Goal: Task Accomplishment & Management: Manage account settings

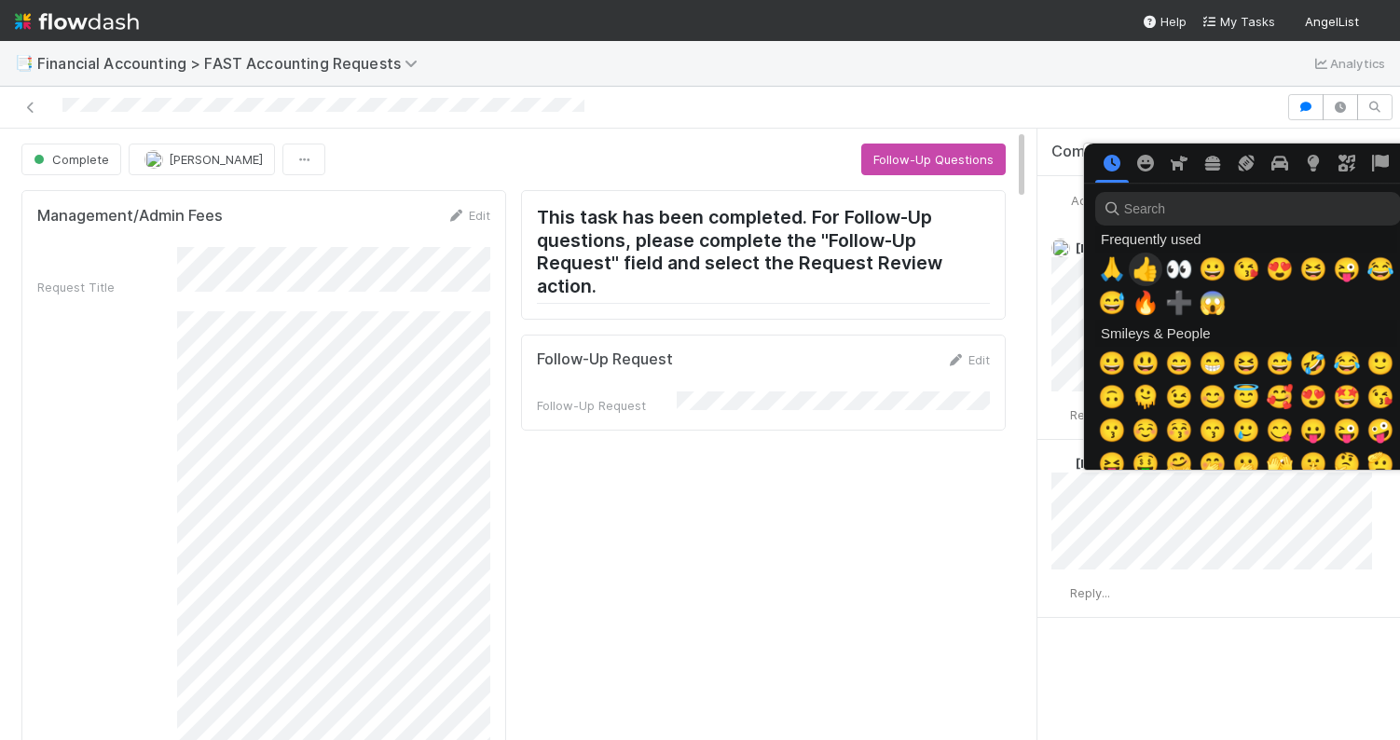
click at [1143, 271] on span "👍" at bounding box center [1146, 269] width 28 height 26
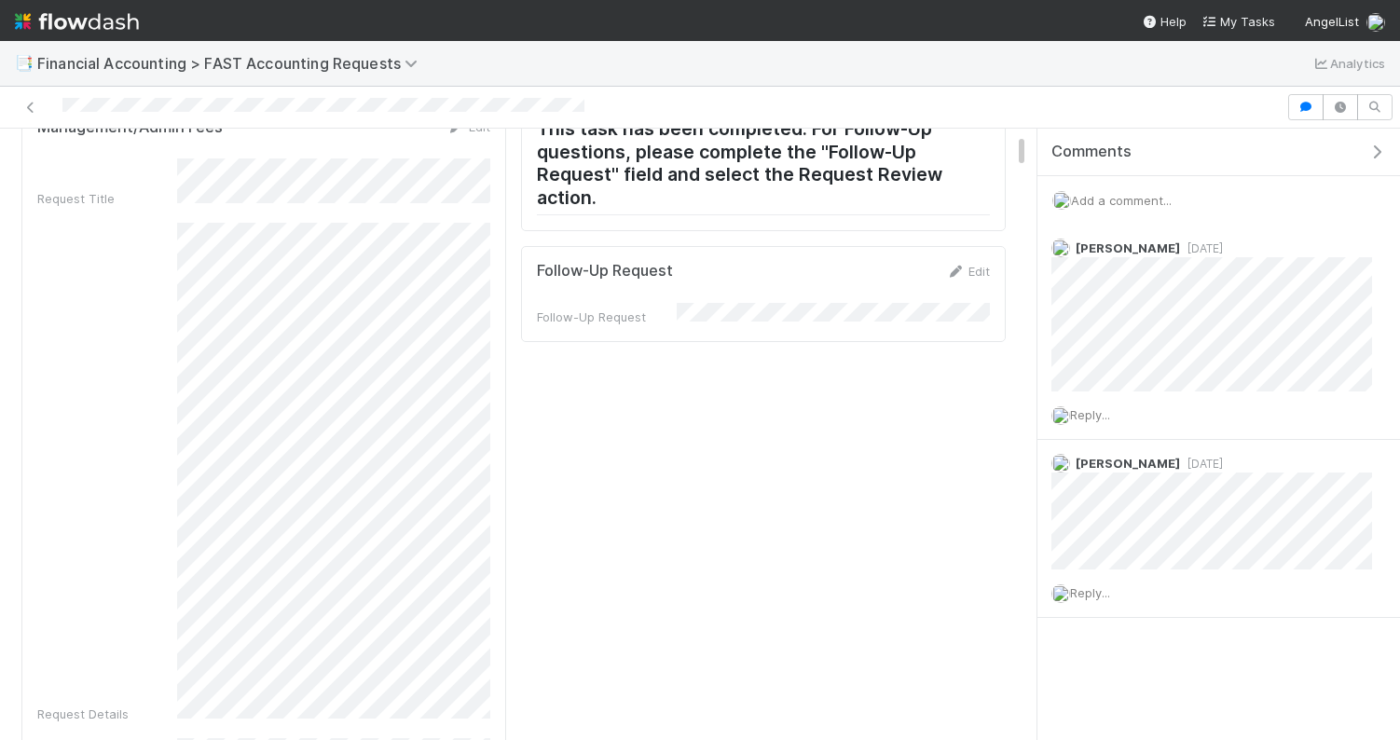
scroll to position [87, 0]
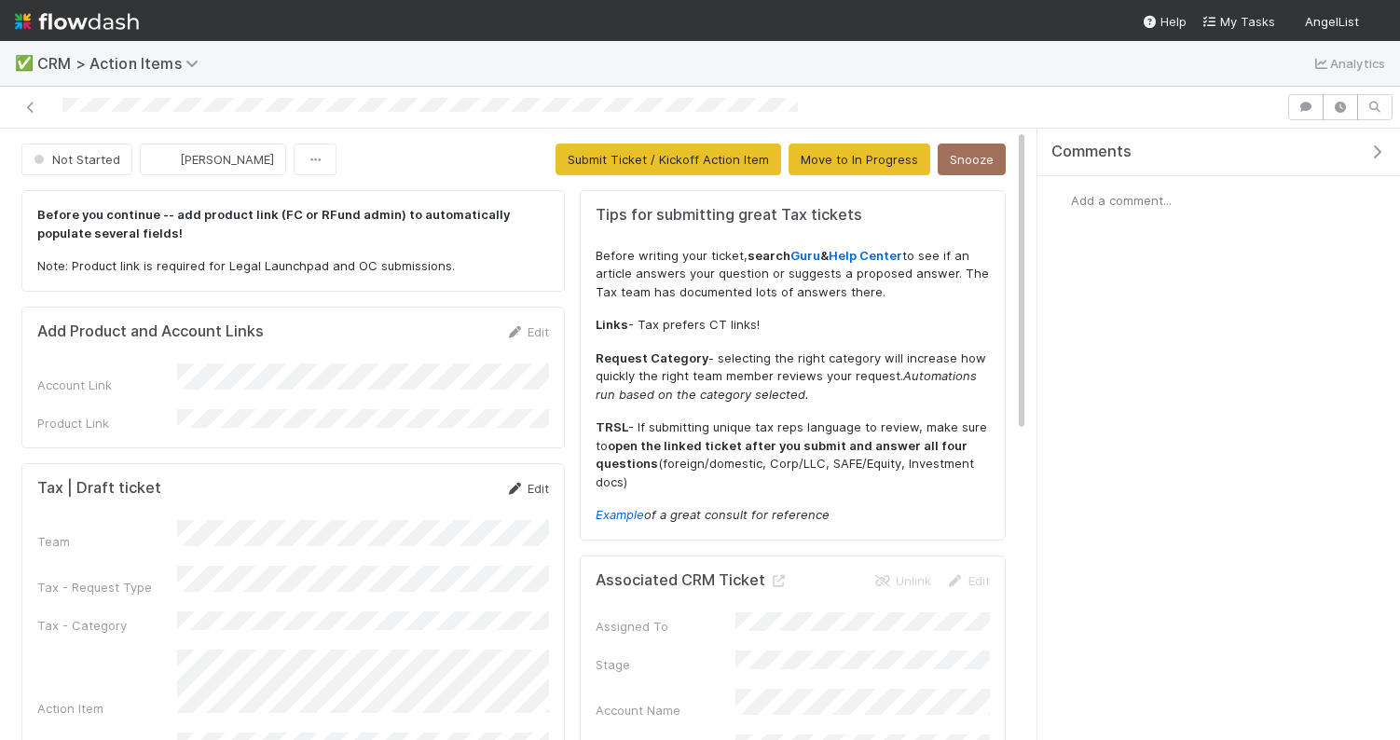
click at [537, 481] on link "Edit" at bounding box center [527, 488] width 44 height 15
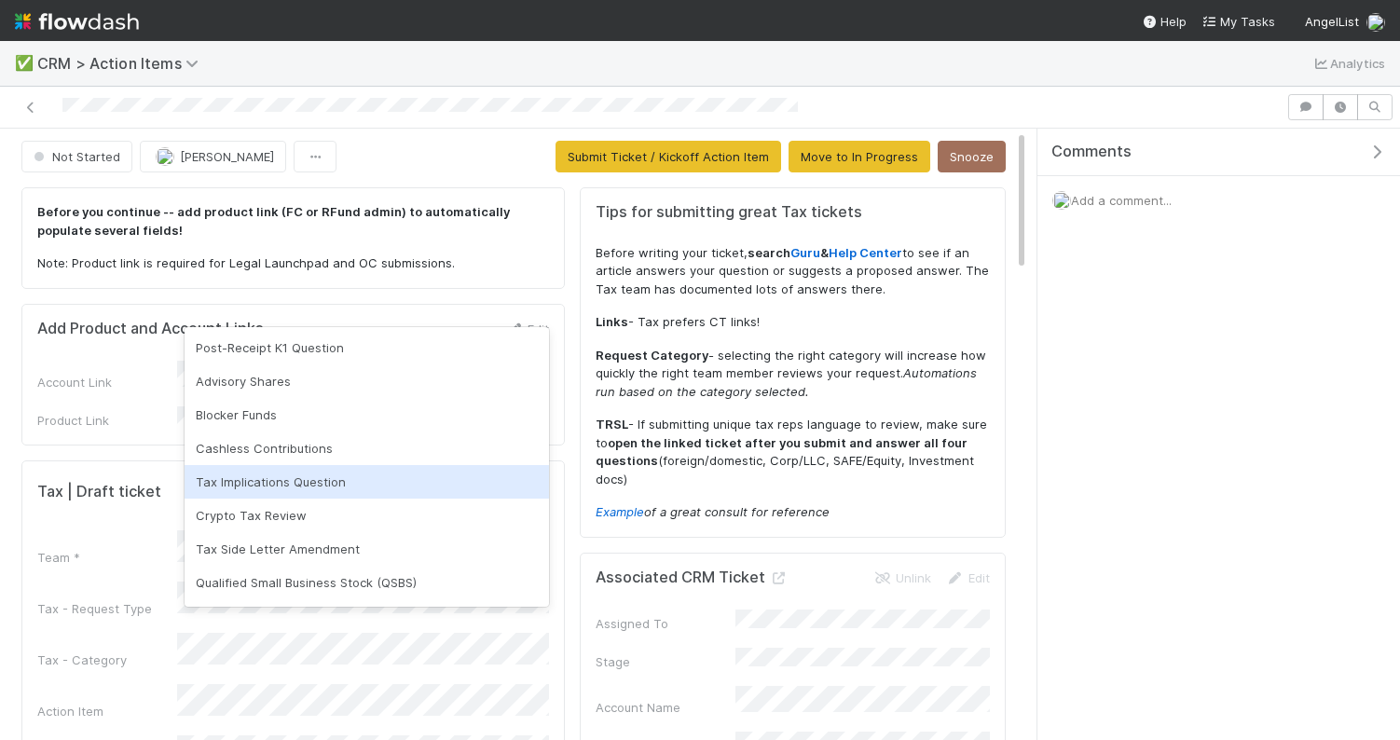
click at [309, 480] on div "Tax Implications Question" at bounding box center [367, 482] width 364 height 34
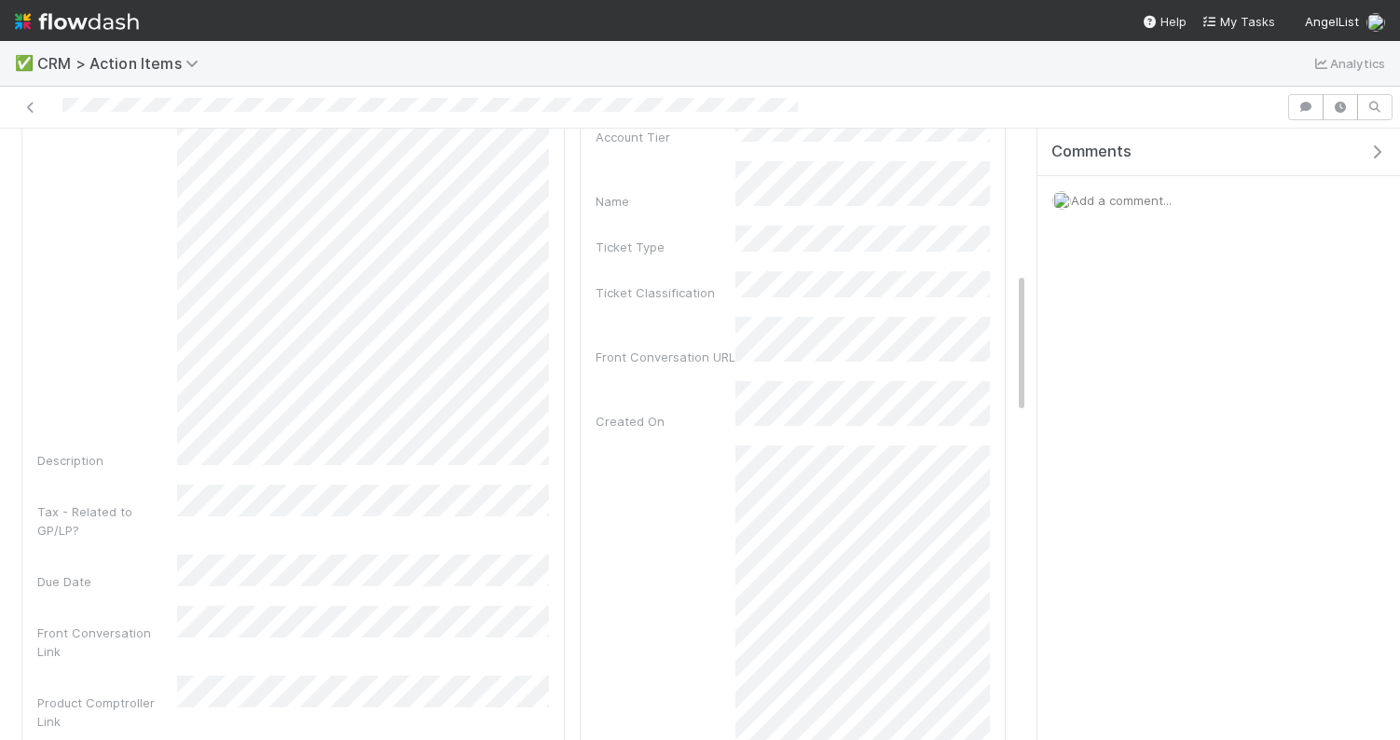
scroll to position [640, 0]
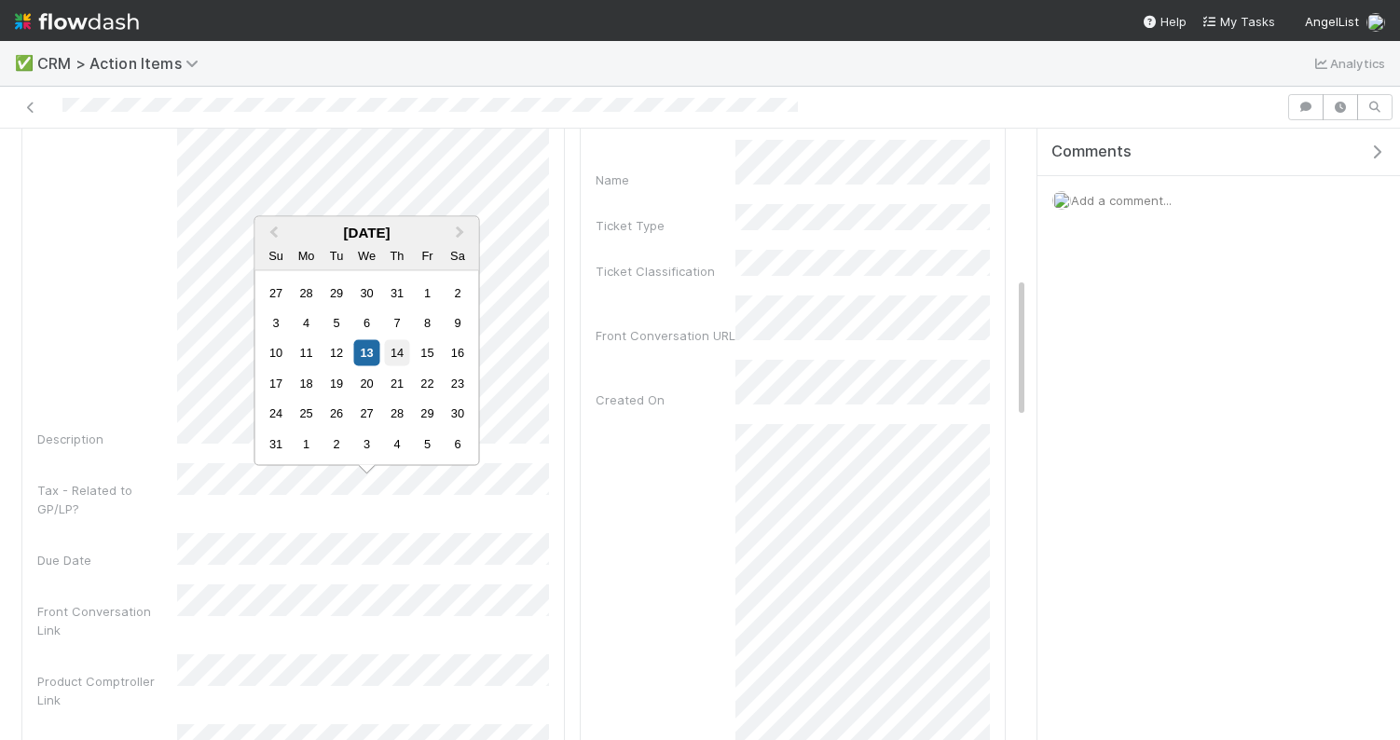
click at [391, 363] on div "14" at bounding box center [396, 352] width 25 height 25
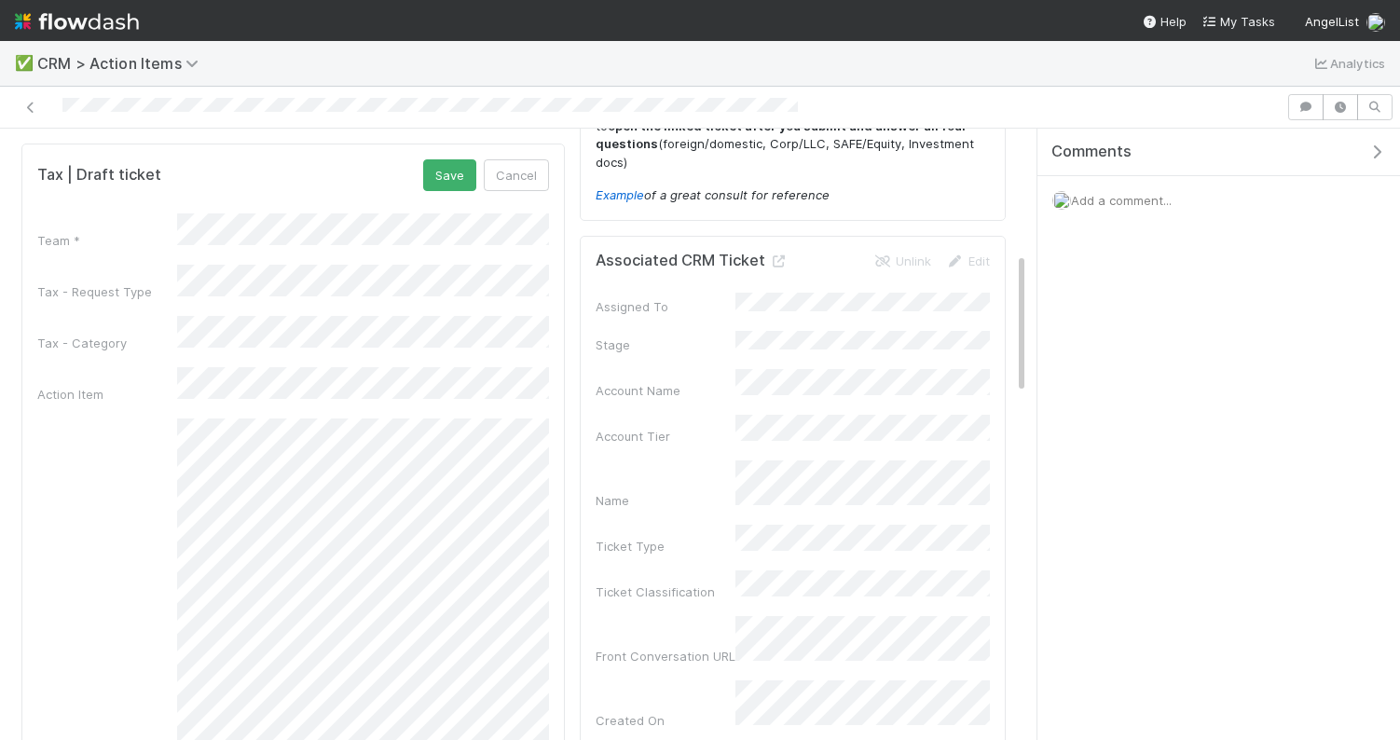
scroll to position [0, 0]
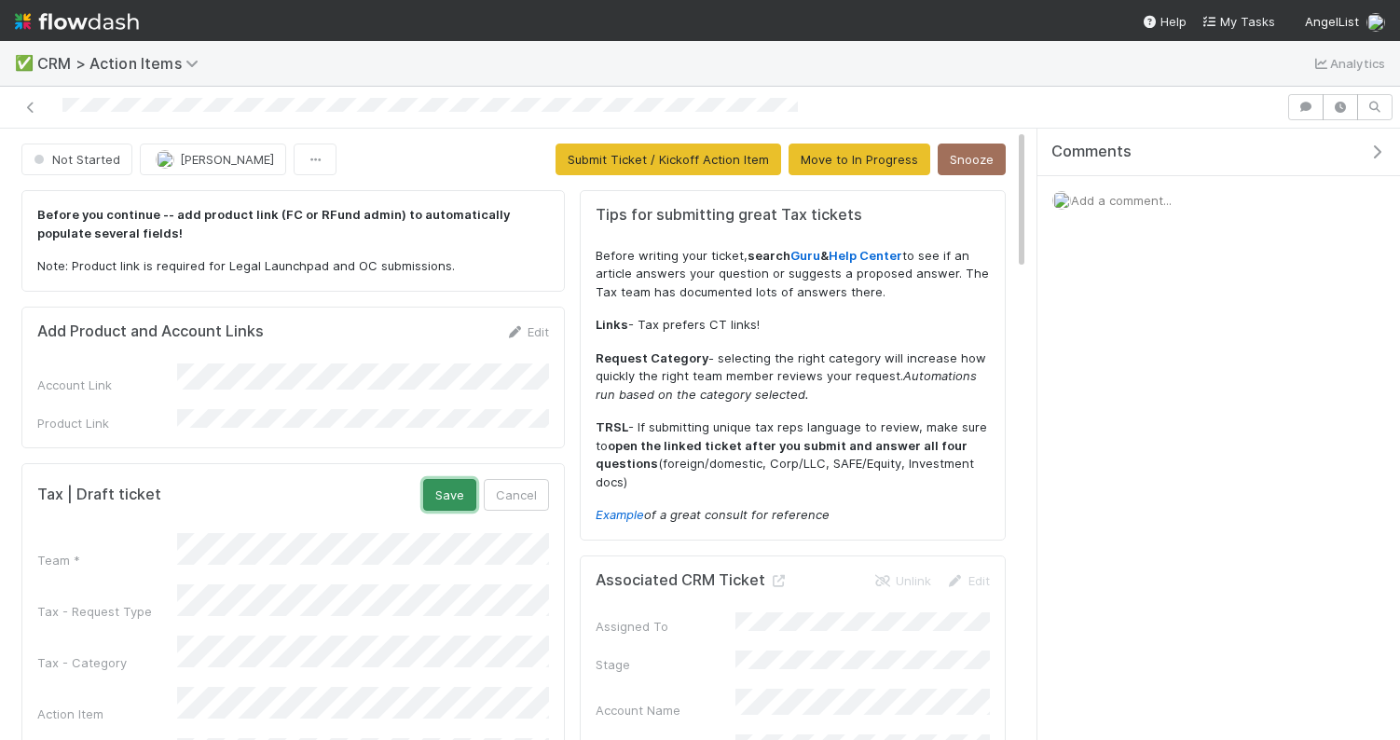
click at [447, 486] on button "Save" at bounding box center [449, 495] width 53 height 32
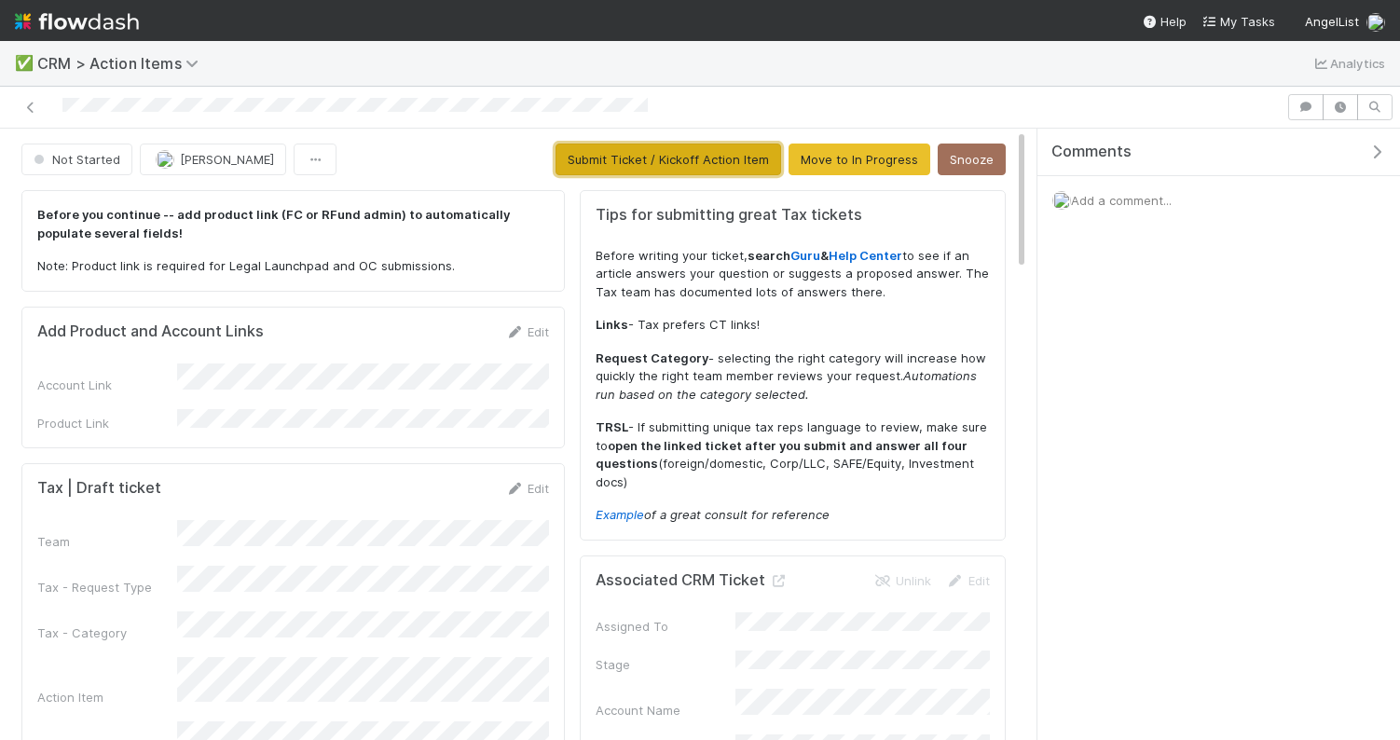
click at [650, 156] on button "Submit Ticket / Kickoff Action Item" at bounding box center [669, 160] width 226 height 32
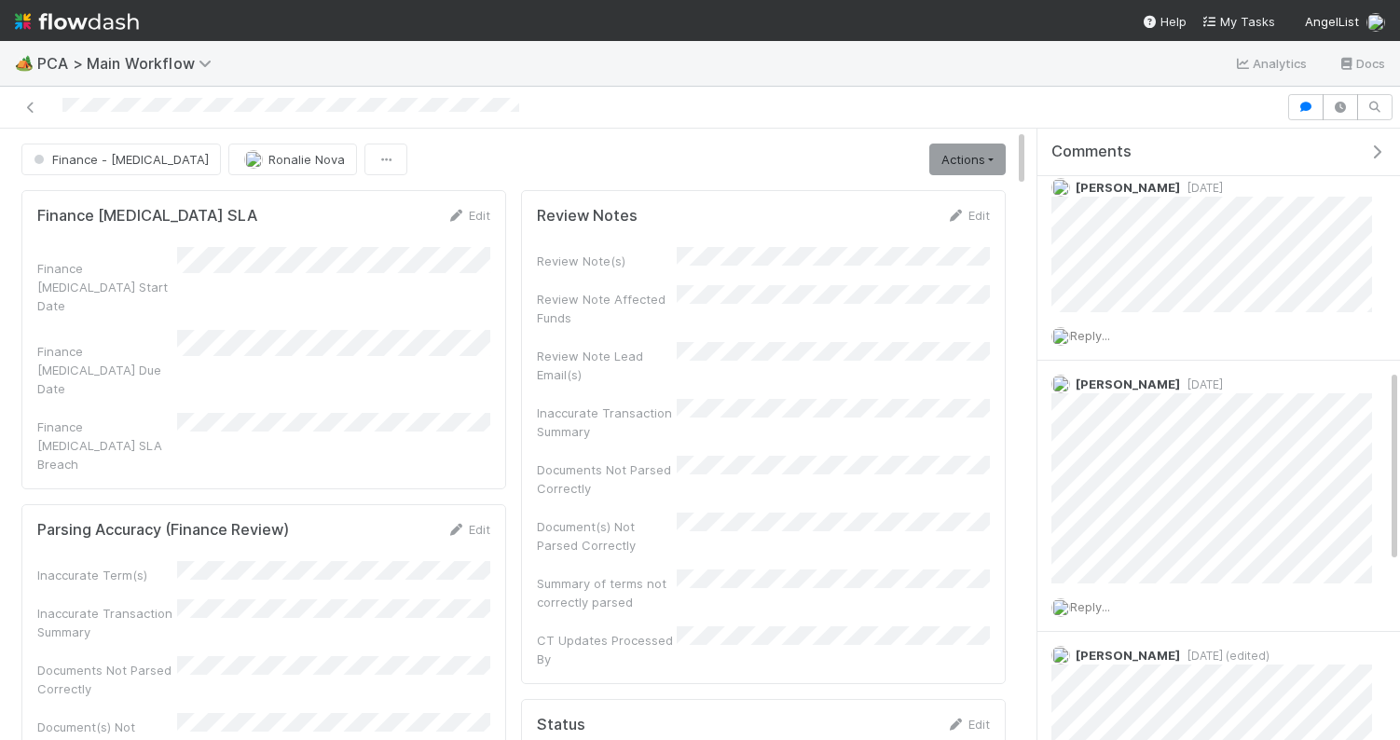
click at [854, 152] on div "Finance - ICU Ronalie Nova Actions Finish Move to Post-Close Question Move to F…" at bounding box center [513, 160] width 984 height 32
click at [807, 154] on div "Finance - ICU Ronalie Nova Actions Finish Move to Post-Close Question Move to F…" at bounding box center [513, 160] width 984 height 32
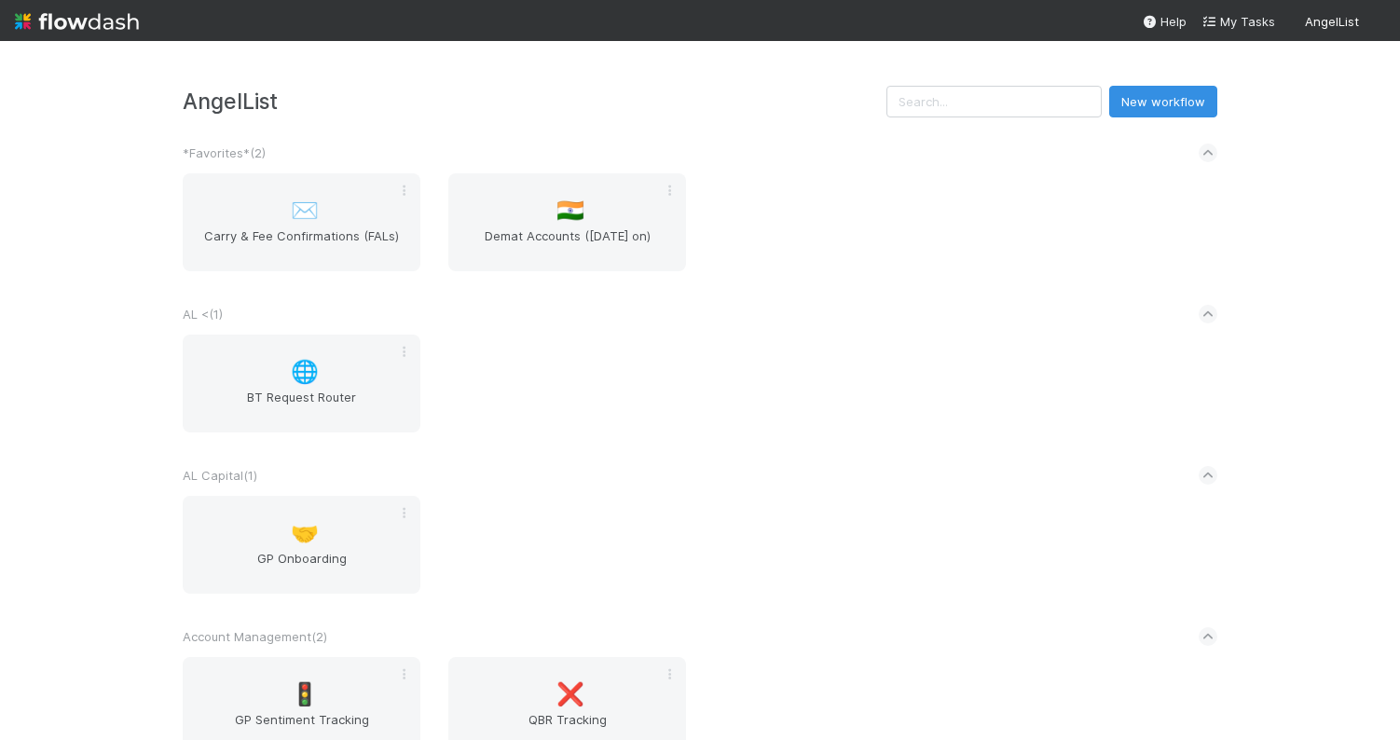
scroll to position [4112, 0]
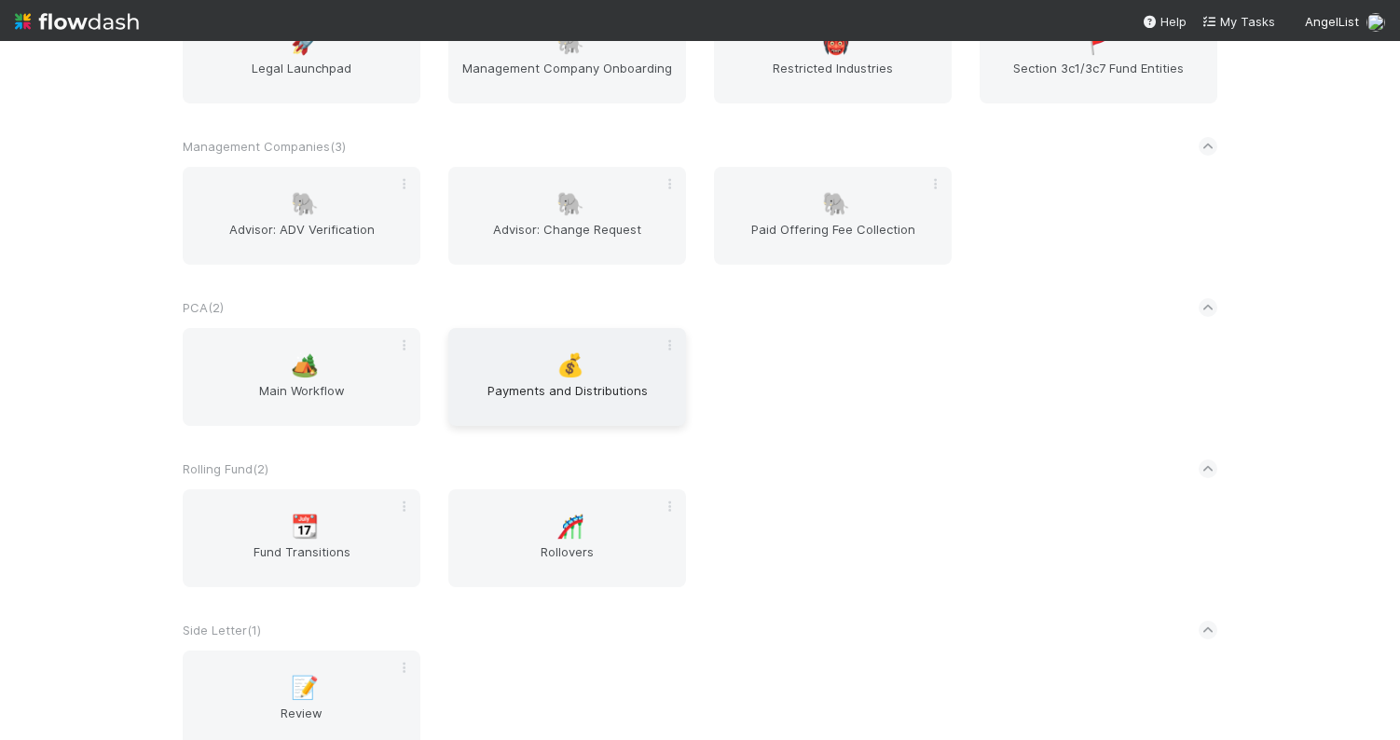
click at [634, 361] on div "💰 Payments and Distributions" at bounding box center [567, 377] width 238 height 98
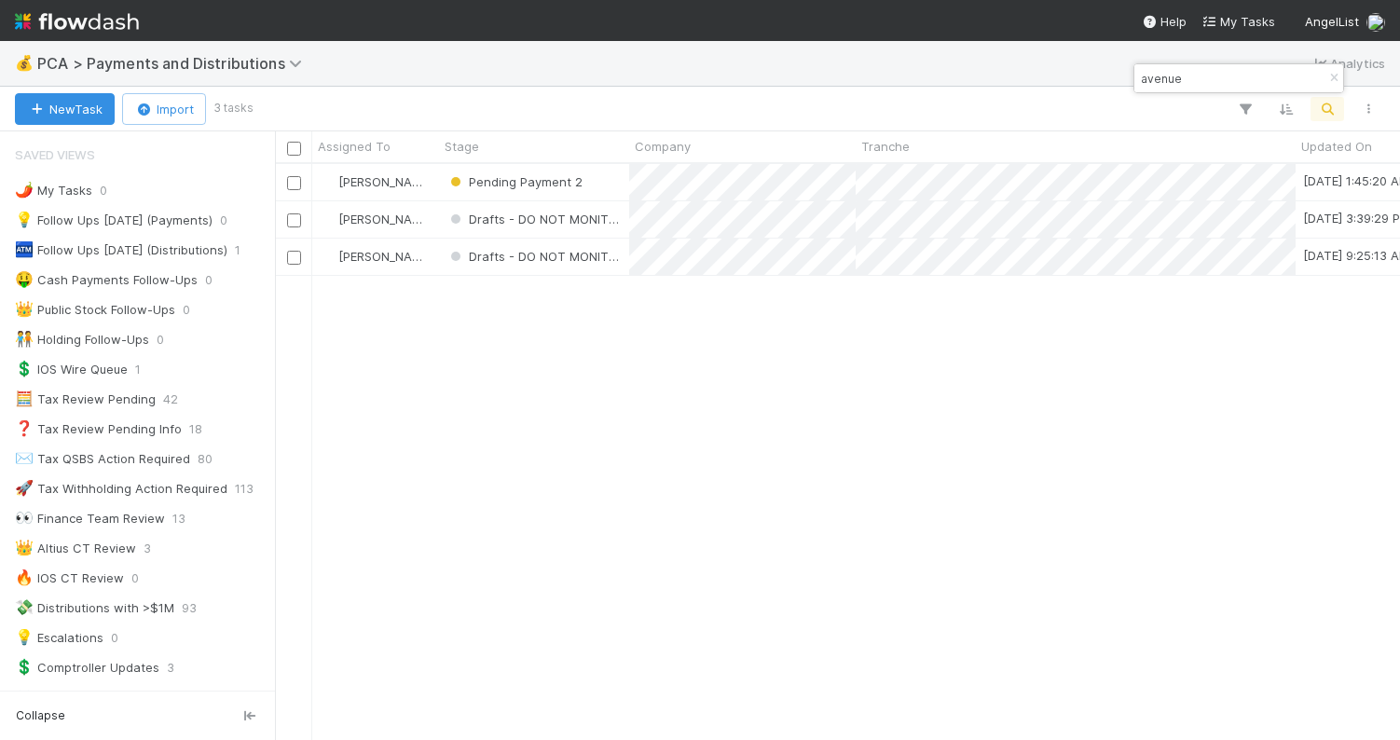
scroll to position [575, 1125]
type input "avenue"
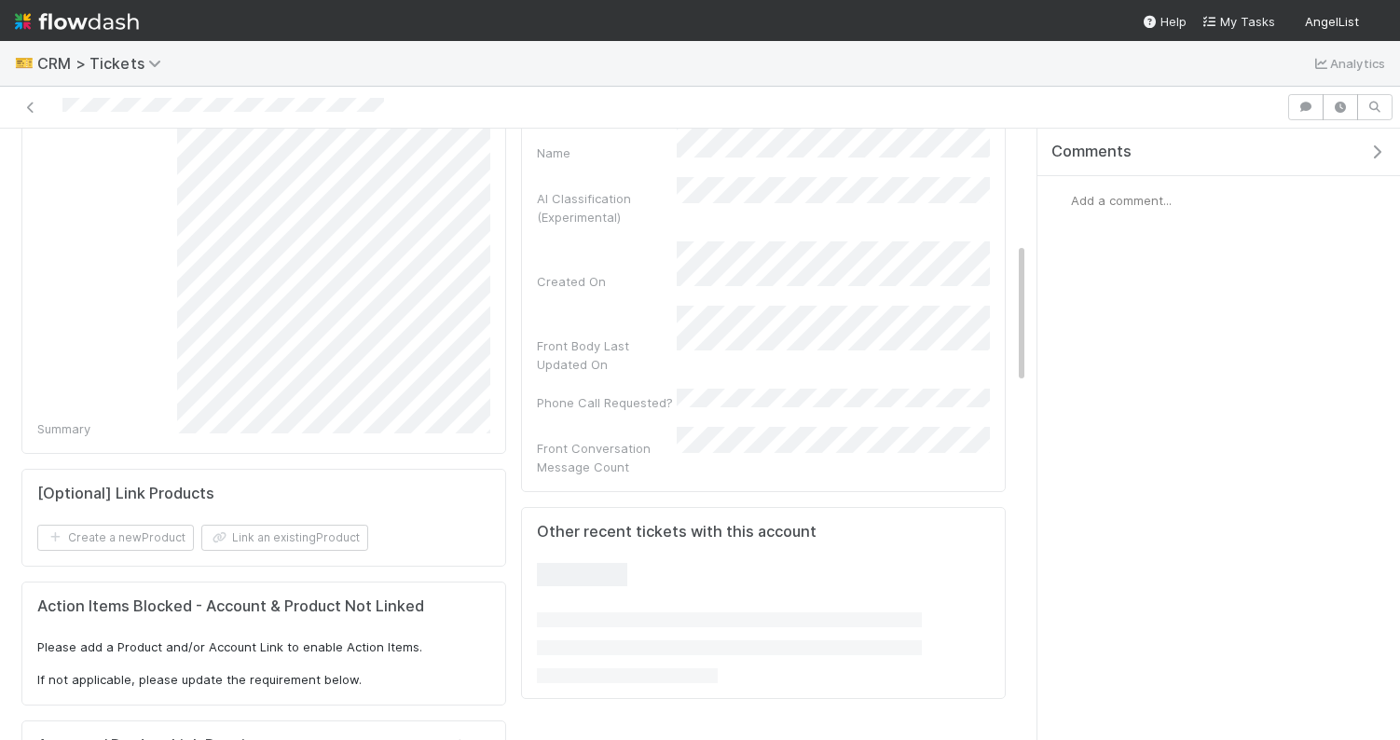
scroll to position [677, 0]
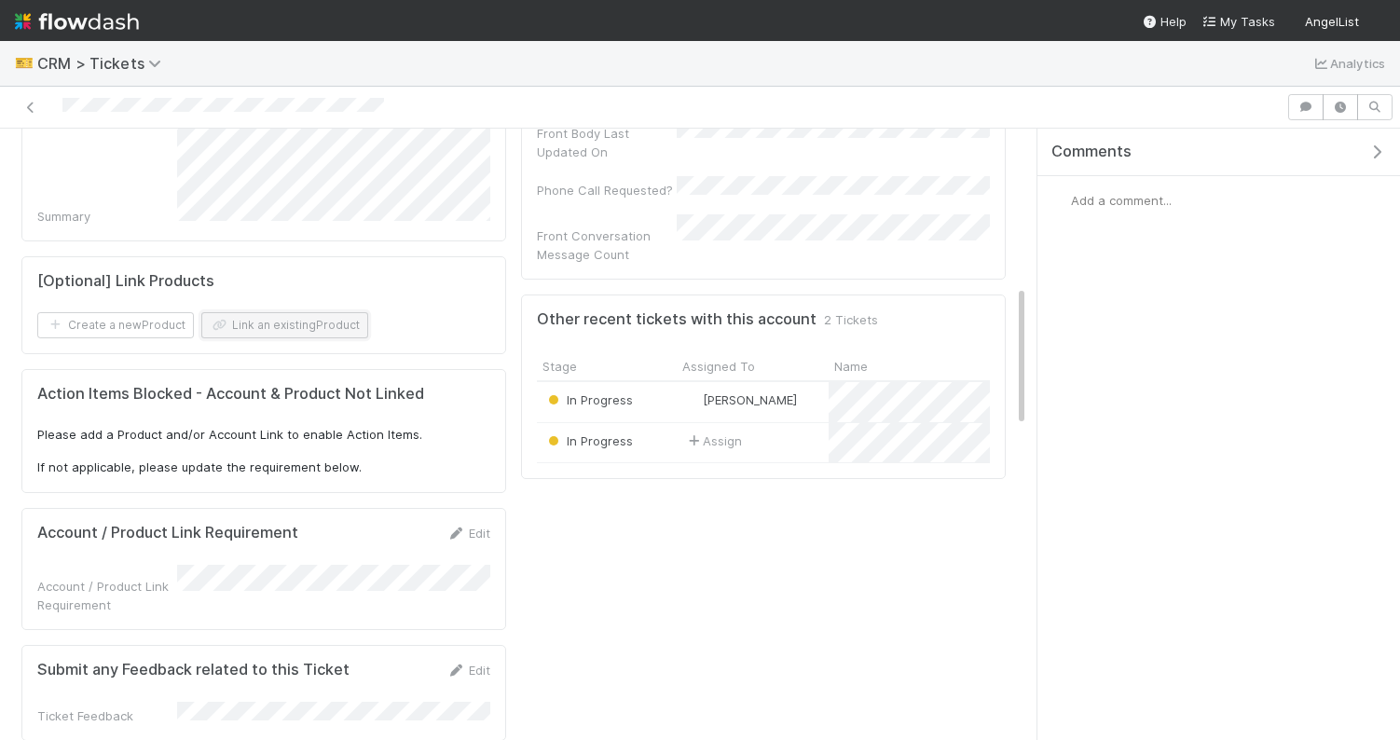
click at [334, 325] on button "Link an existing Product" at bounding box center [284, 325] width 167 height 26
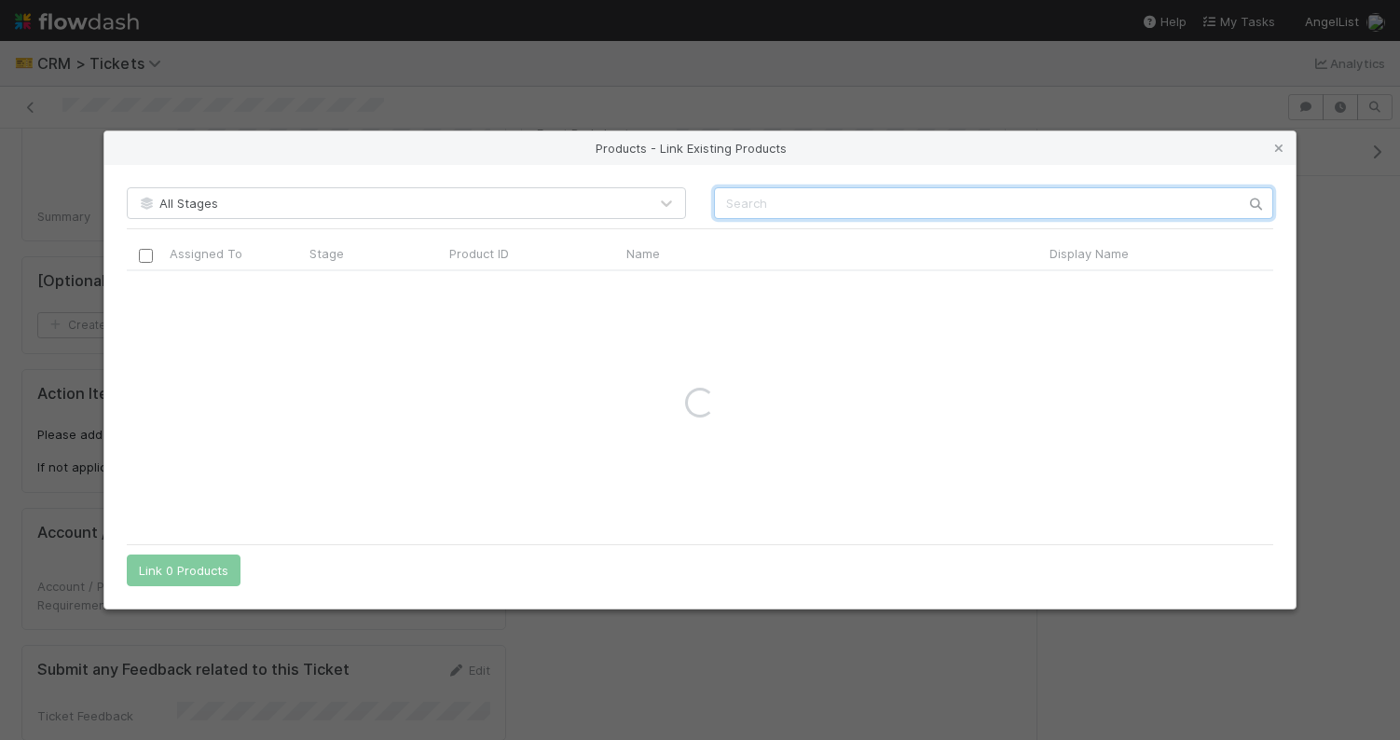
click at [786, 208] on input "text" at bounding box center [993, 203] width 559 height 32
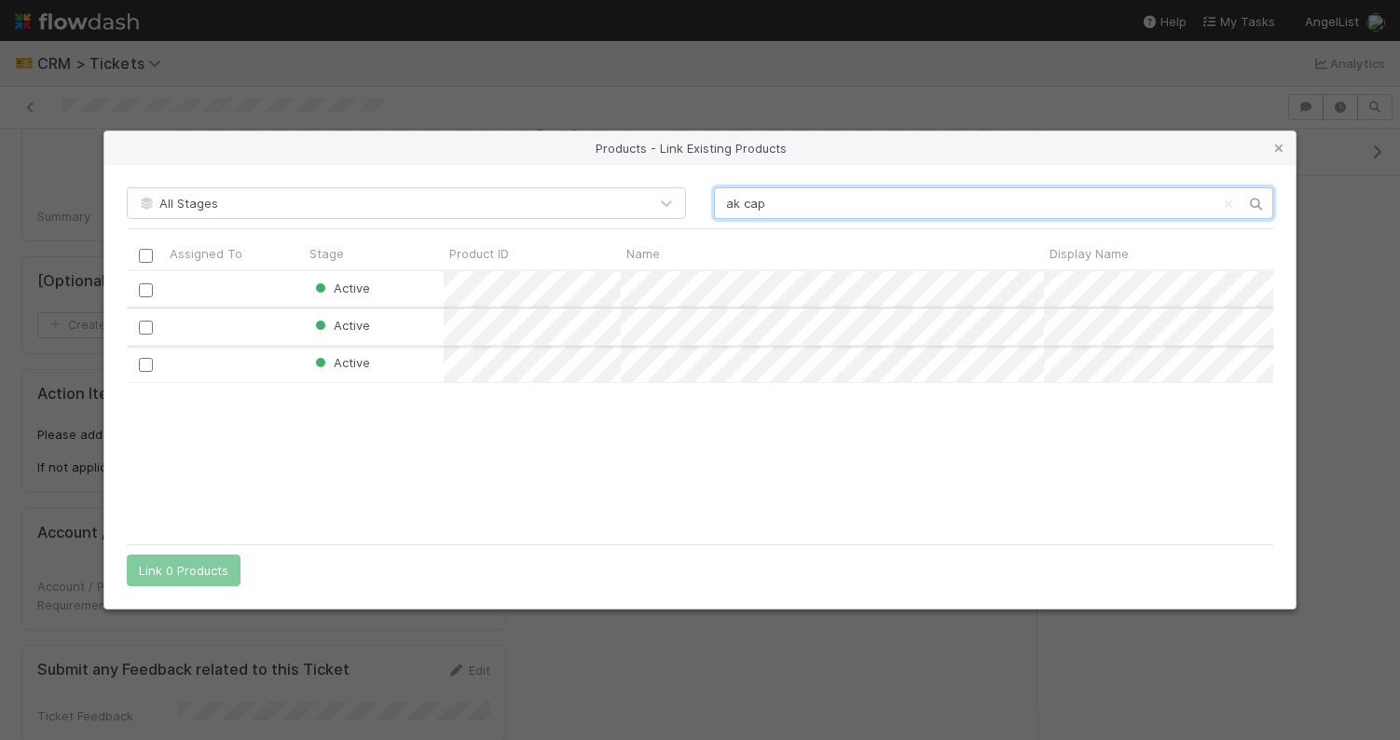
scroll to position [263, 1147]
type input "ak cap"
click at [144, 363] on input "checkbox" at bounding box center [146, 365] width 14 height 14
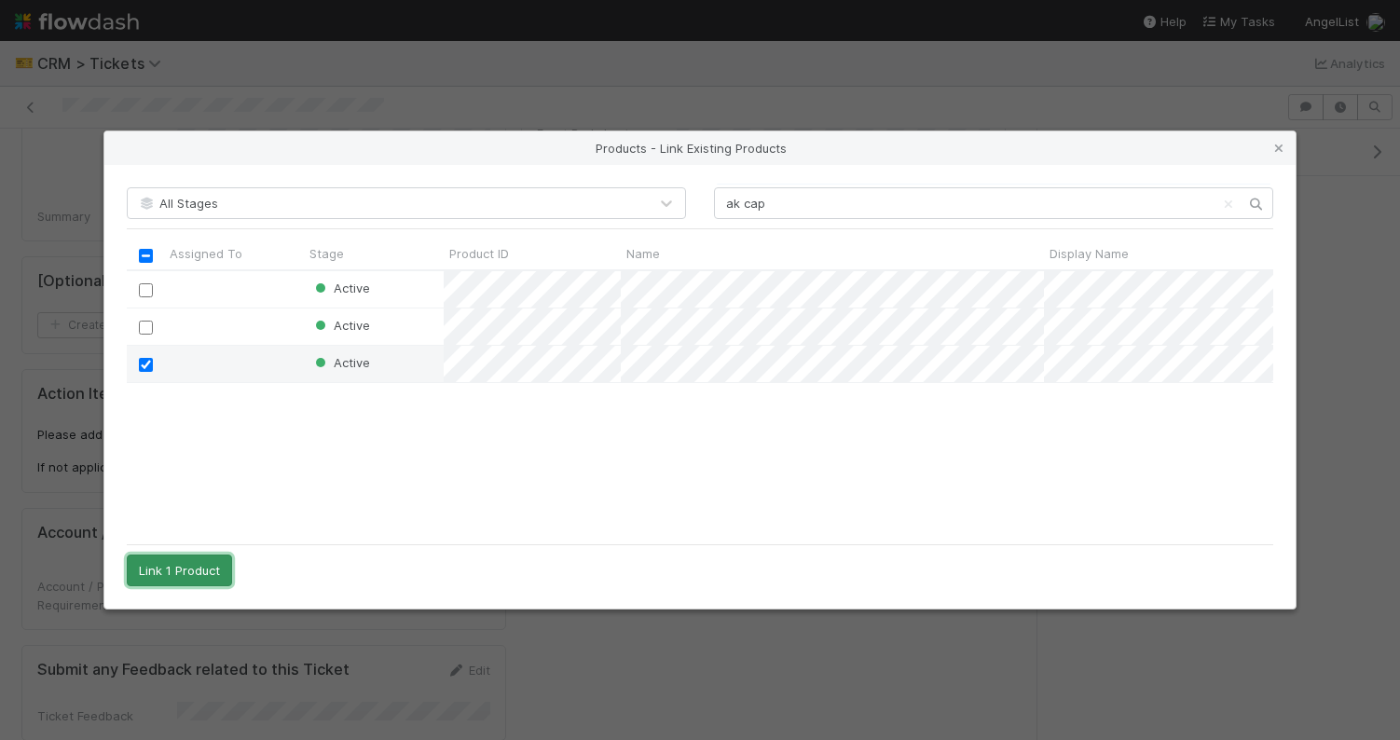
click at [205, 573] on button "Link 1 Product" at bounding box center [179, 571] width 105 height 32
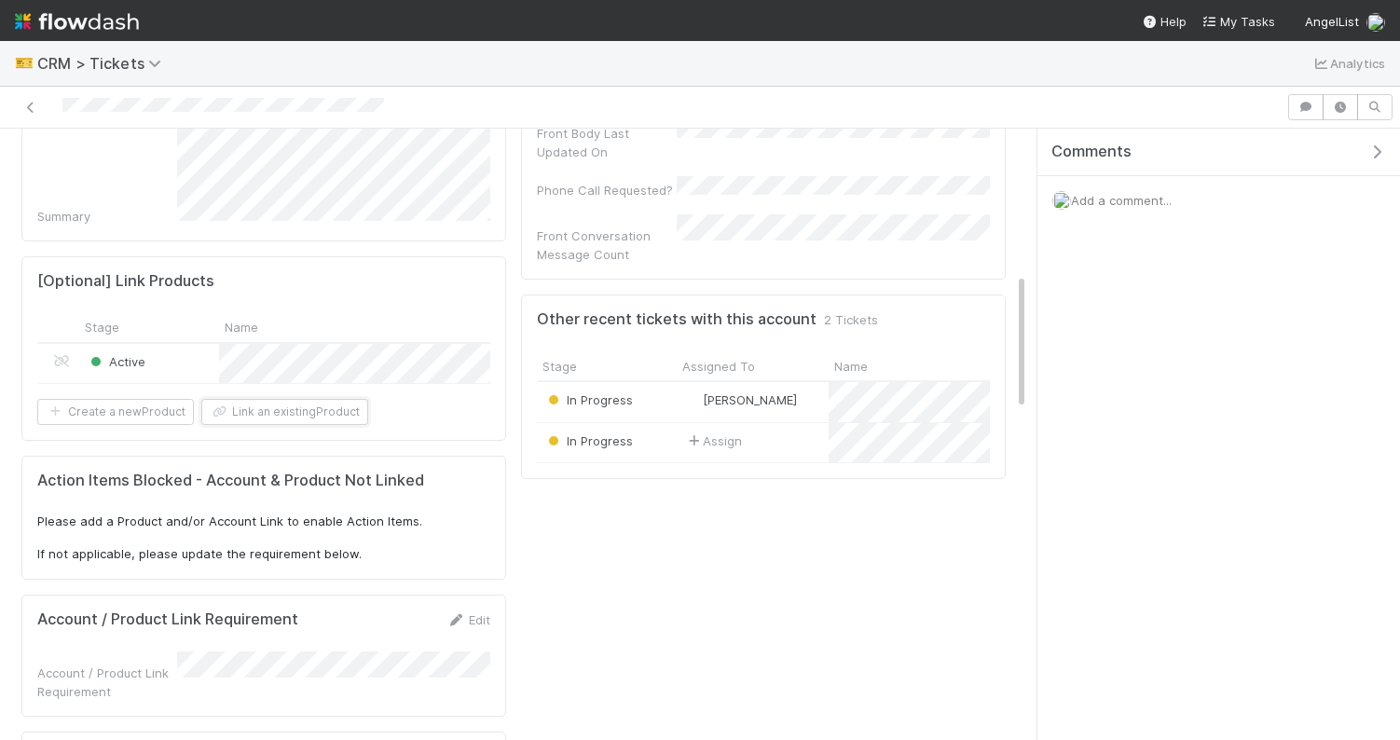
scroll to position [0, 0]
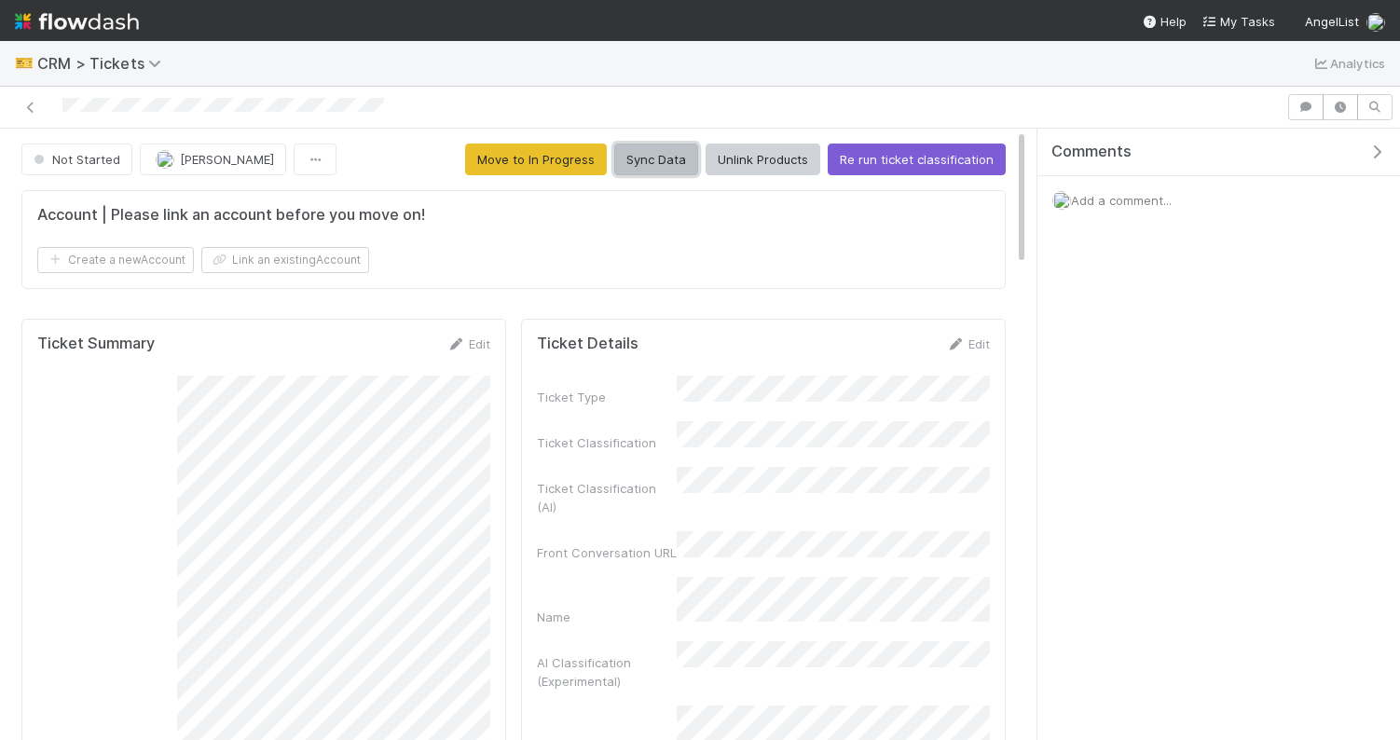
click at [660, 165] on button "Sync Data" at bounding box center [656, 160] width 84 height 32
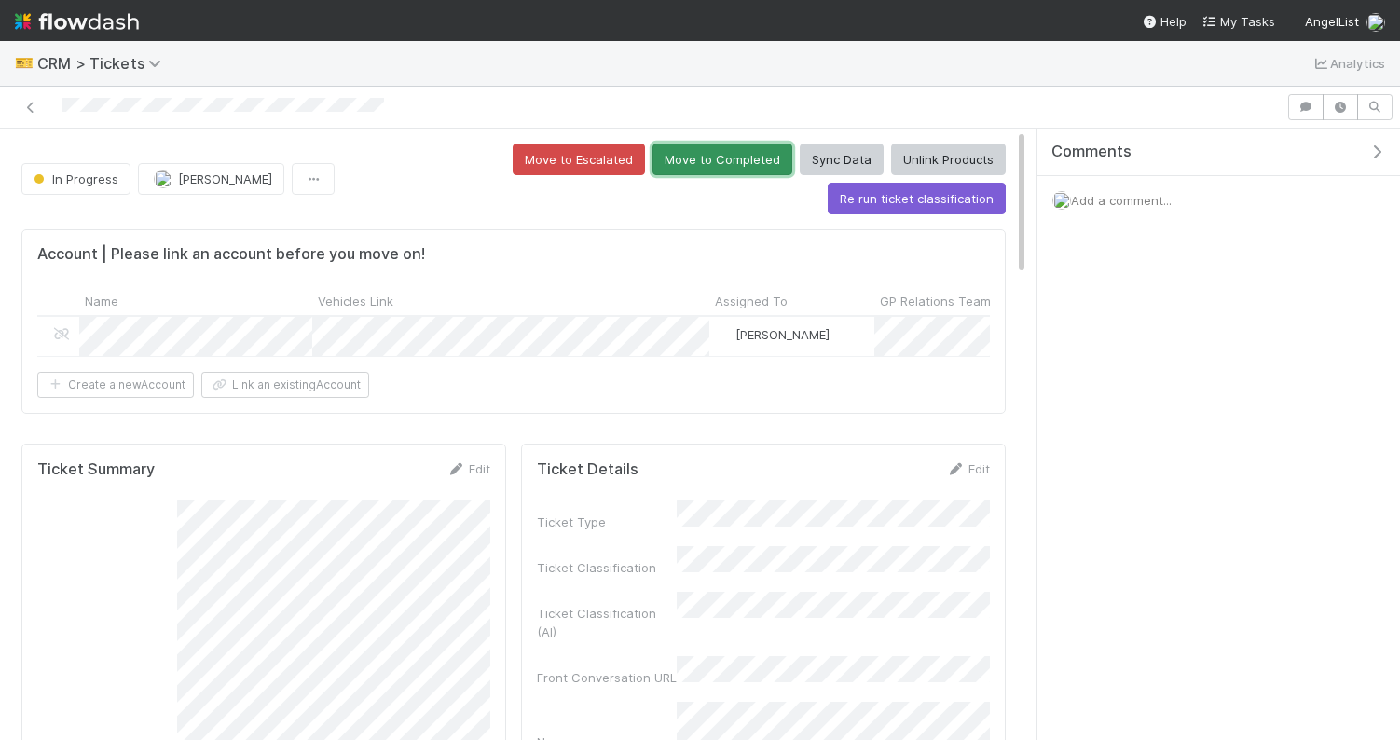
click at [653, 156] on button "Move to Completed" at bounding box center [723, 160] width 140 height 32
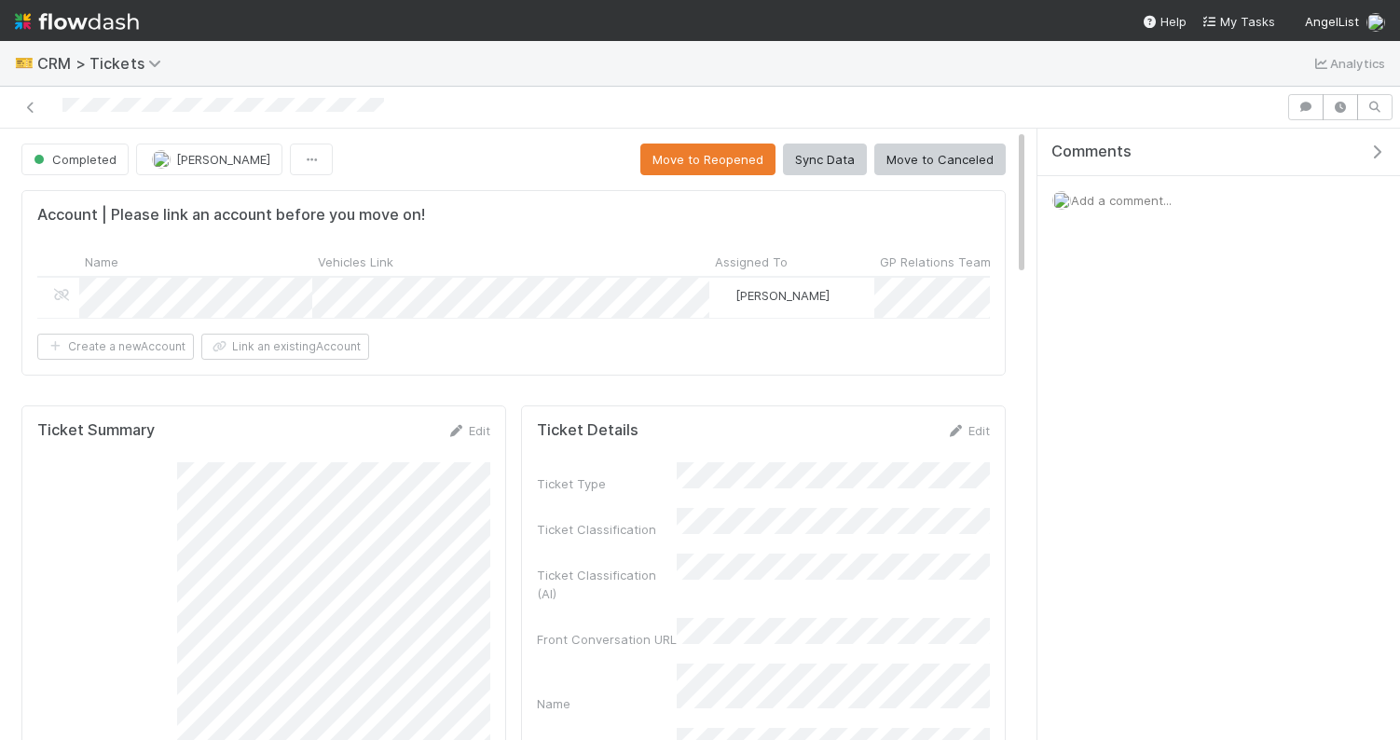
click at [790, 110] on div at bounding box center [642, 107] width 1271 height 26
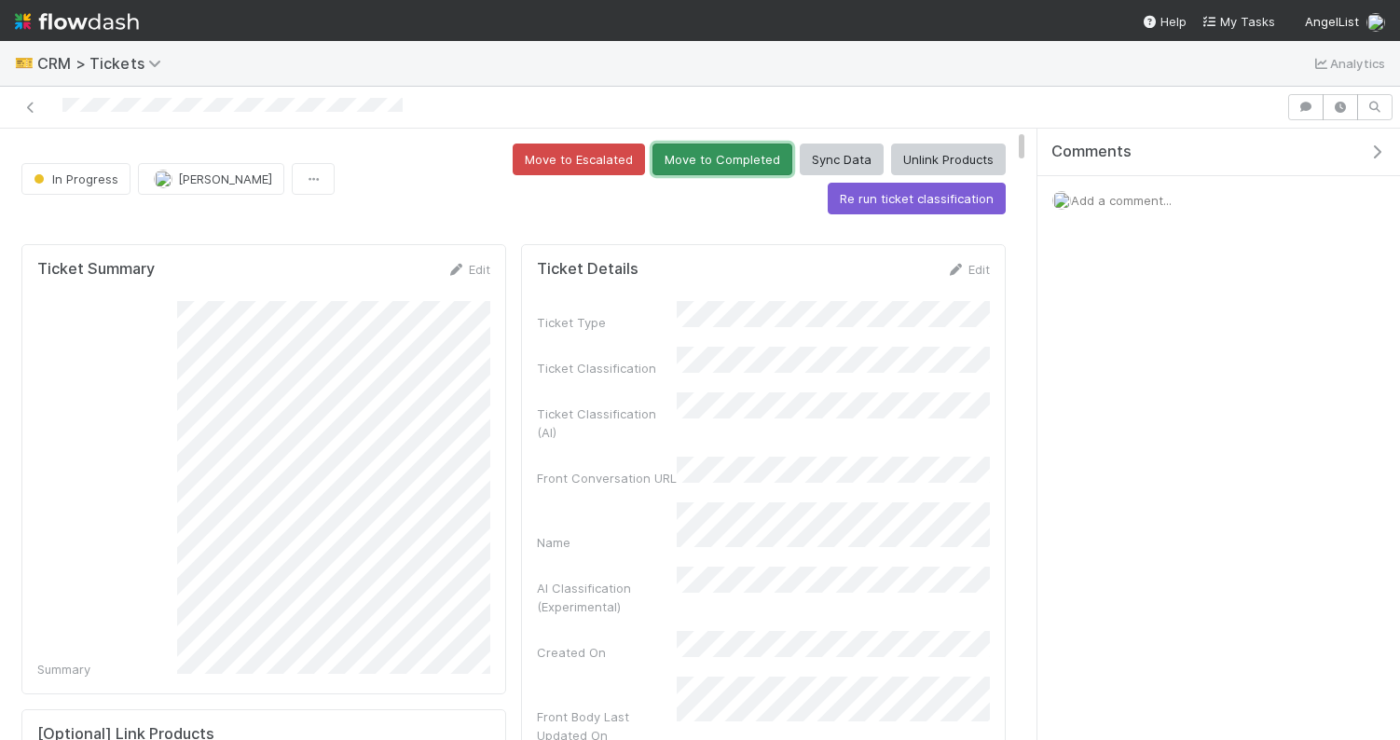
click at [653, 160] on button "Move to Completed" at bounding box center [723, 160] width 140 height 32
